Goal: Task Accomplishment & Management: Use online tool/utility

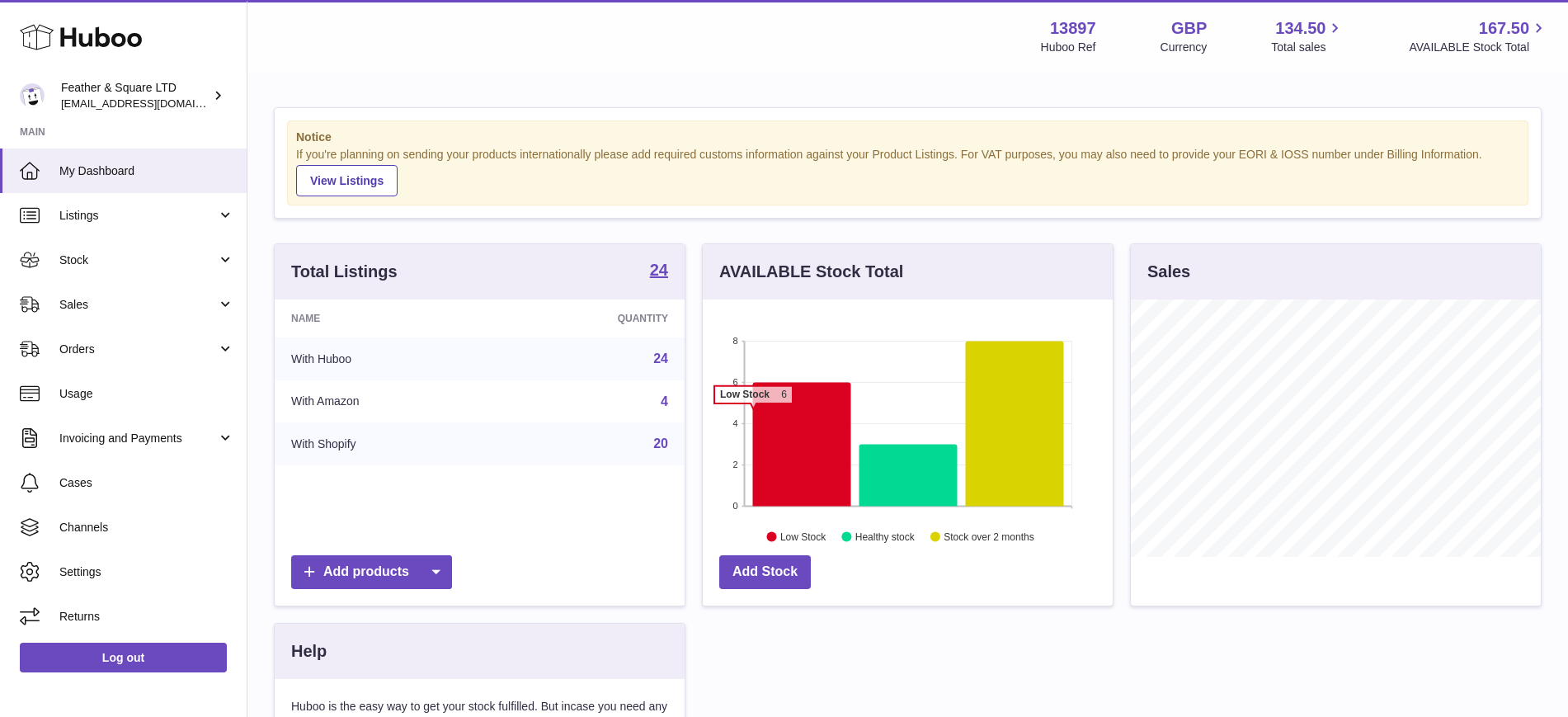
scroll to position [257, 410]
click at [201, 309] on span "Sales" at bounding box center [138, 305] width 157 height 16
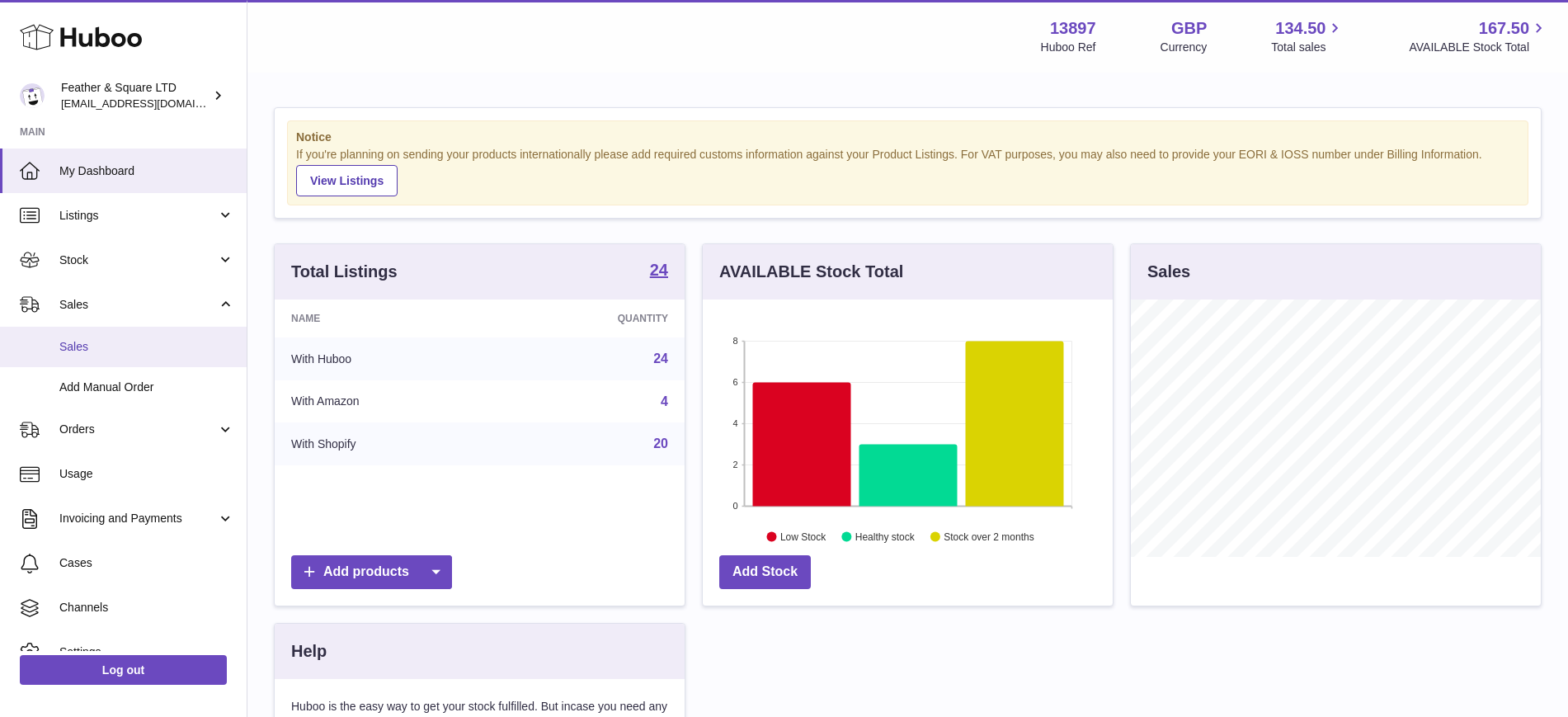
click at [174, 355] on link "Sales" at bounding box center [123, 347] width 247 height 41
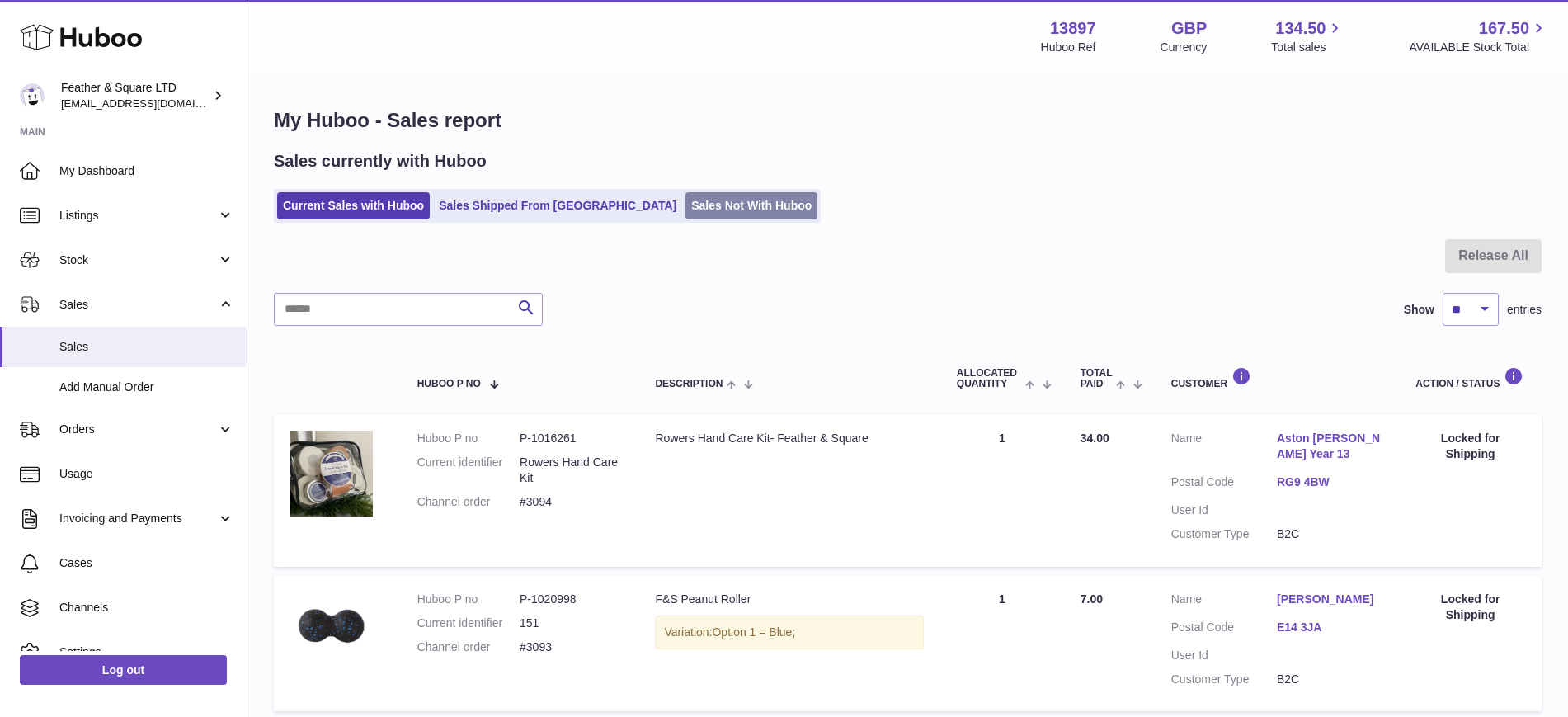
click at [685, 194] on link "Sales Not With Huboo" at bounding box center [751, 205] width 132 height 27
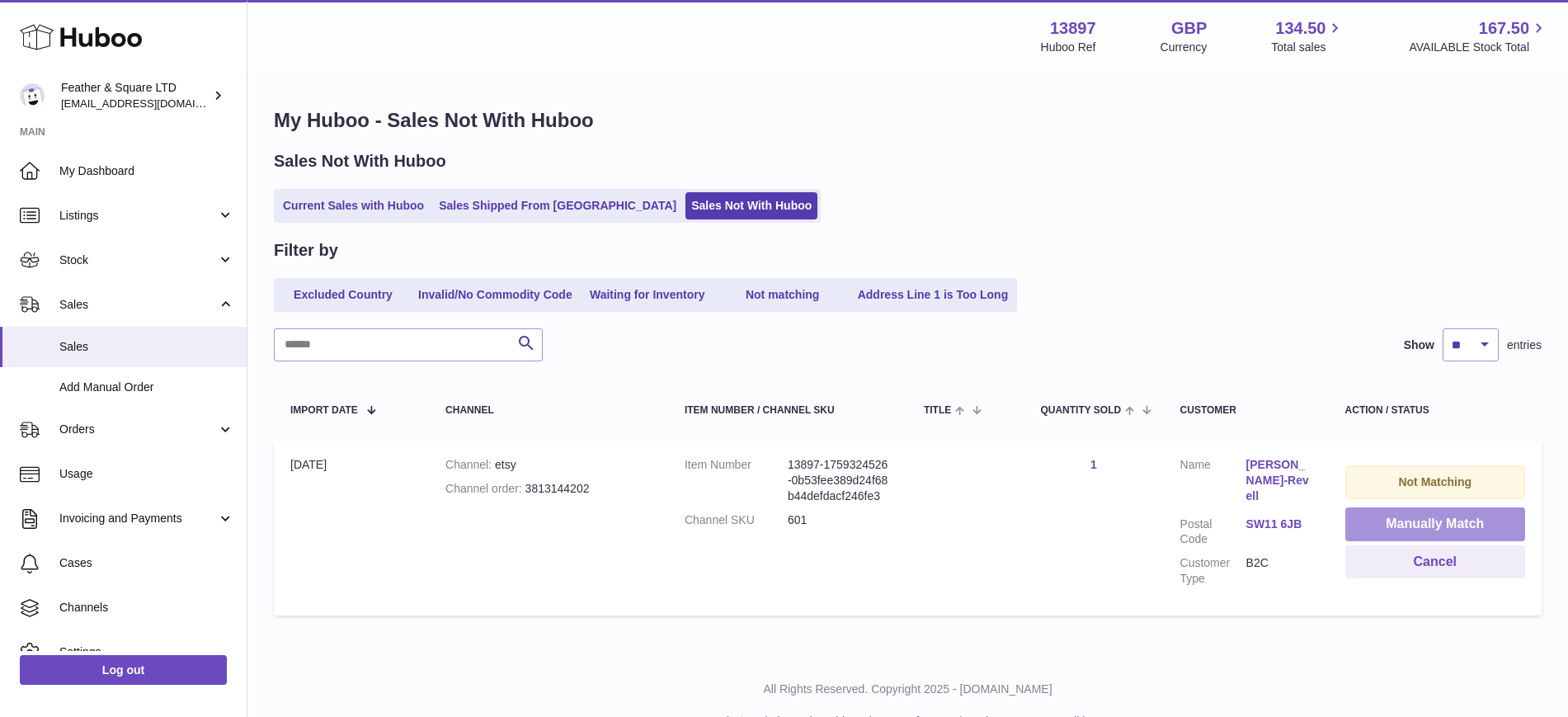
click at [1390, 518] on button "Manually Match" at bounding box center [1435, 524] width 180 height 34
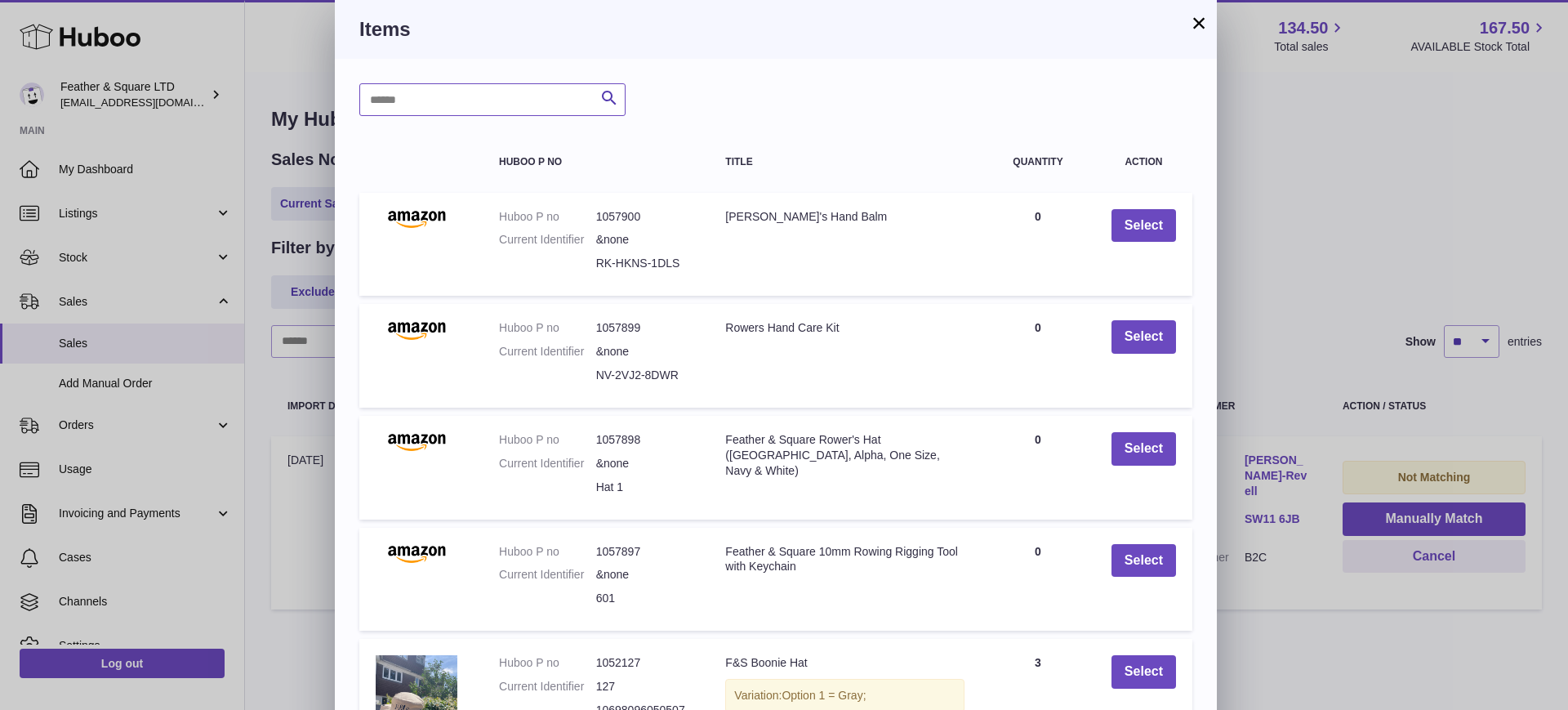
click at [421, 104] on input "text" at bounding box center [492, 99] width 266 height 32
type input "******"
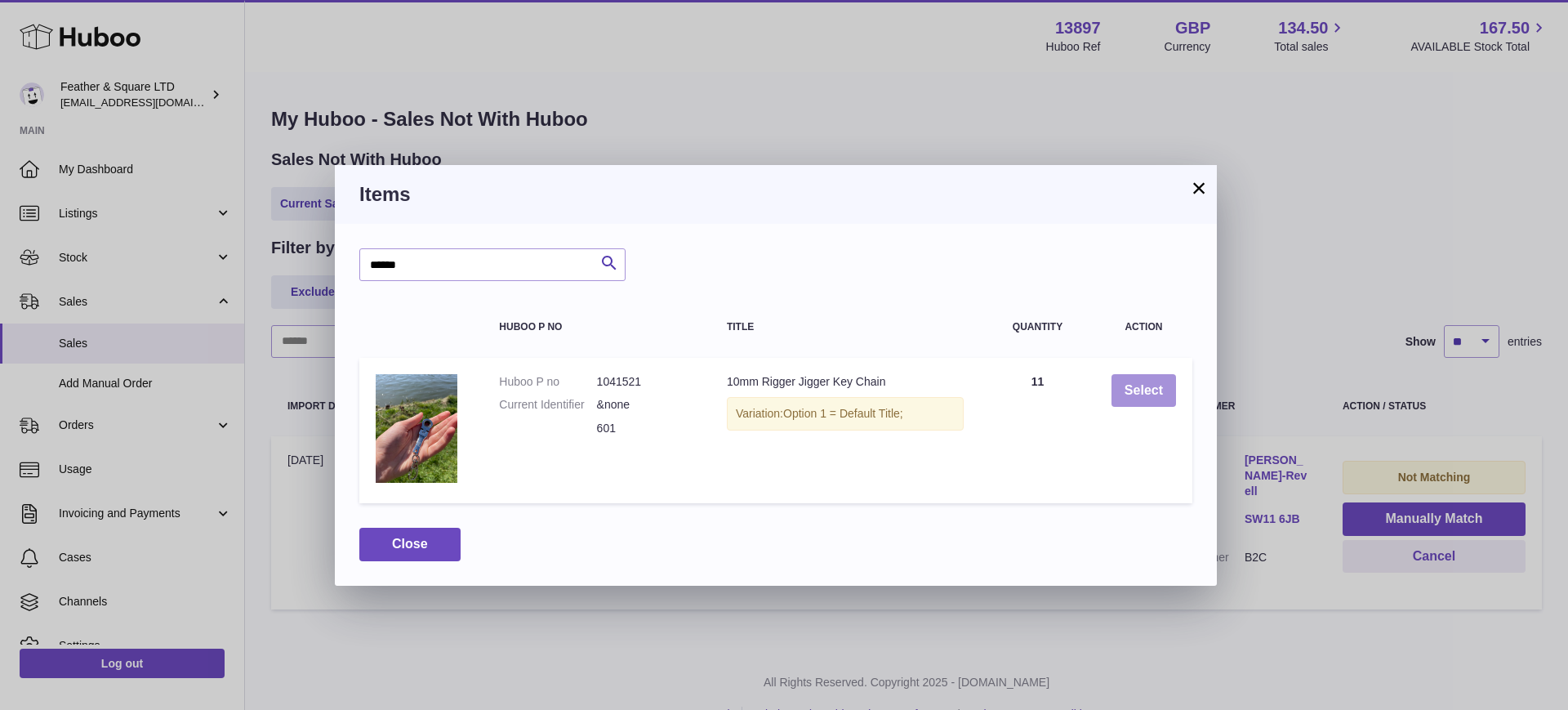
click at [1143, 382] on button "Select" at bounding box center [1144, 390] width 65 height 33
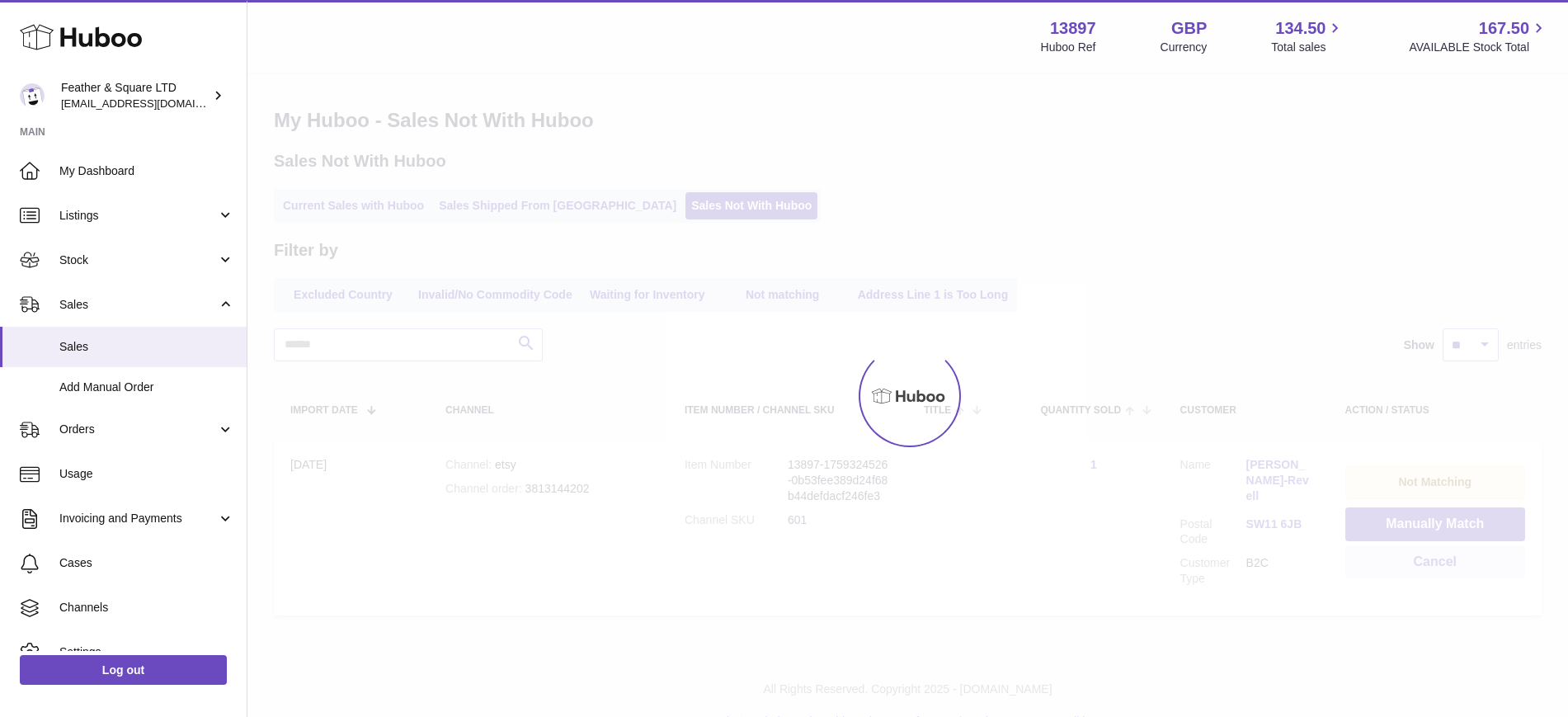
click at [1276, 396] on div "Menu Huboo 13897 Huboo Ref GBP Currency 134.50 Total sales 167.50 AVAILABLE Sto…" at bounding box center [908, 328] width 1321 height 657
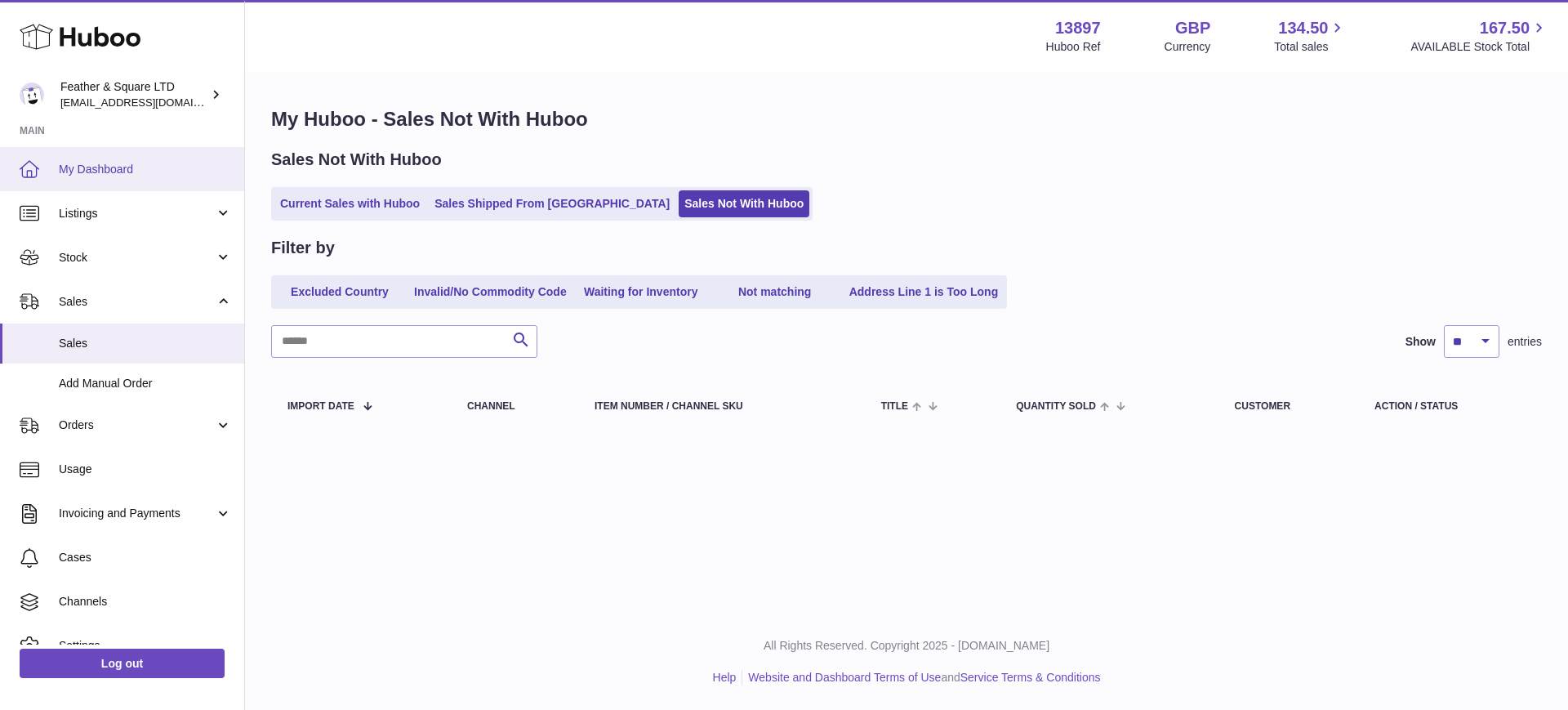
click at [87, 165] on span "My Dashboard" at bounding box center [145, 170] width 173 height 16
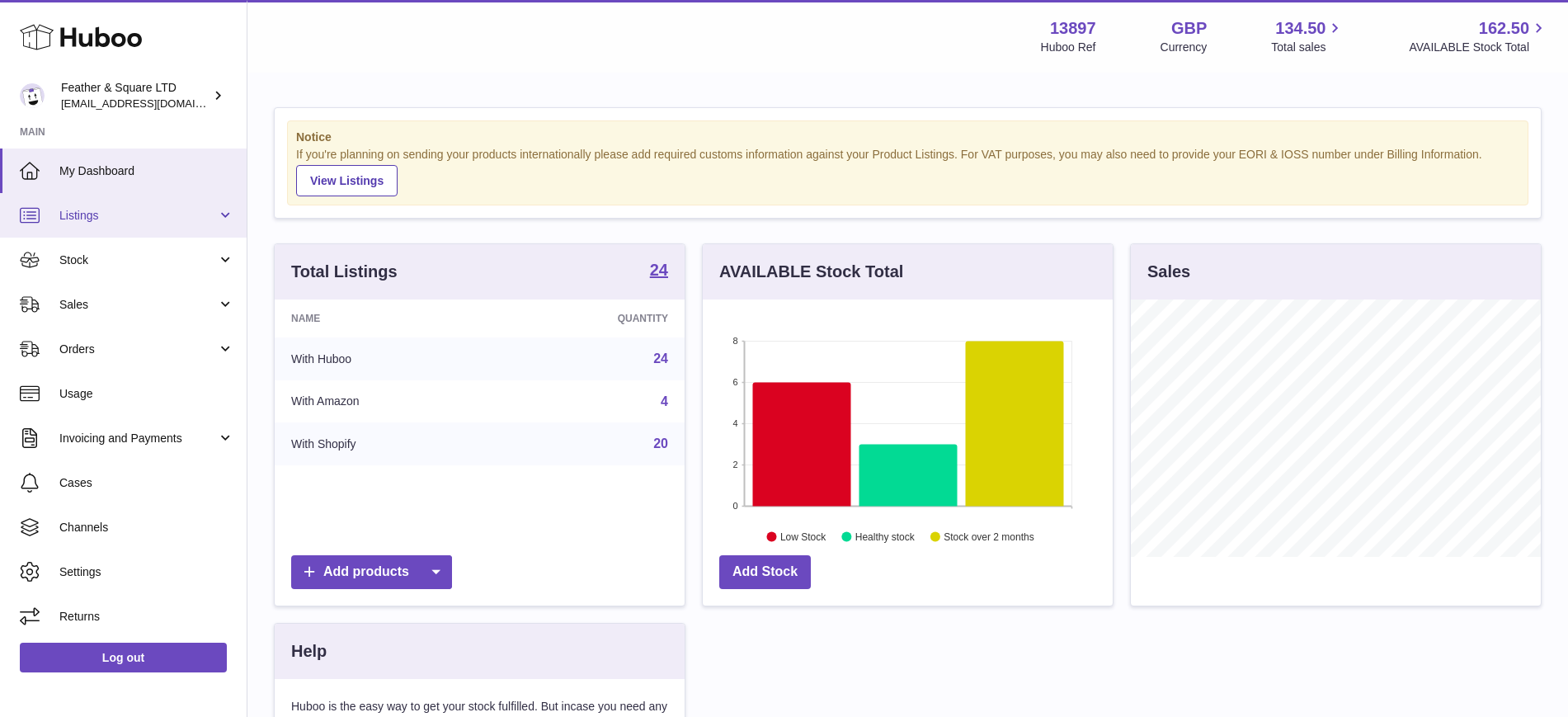
scroll to position [257, 410]
